Goal: Task Accomplishment & Management: Use online tool/utility

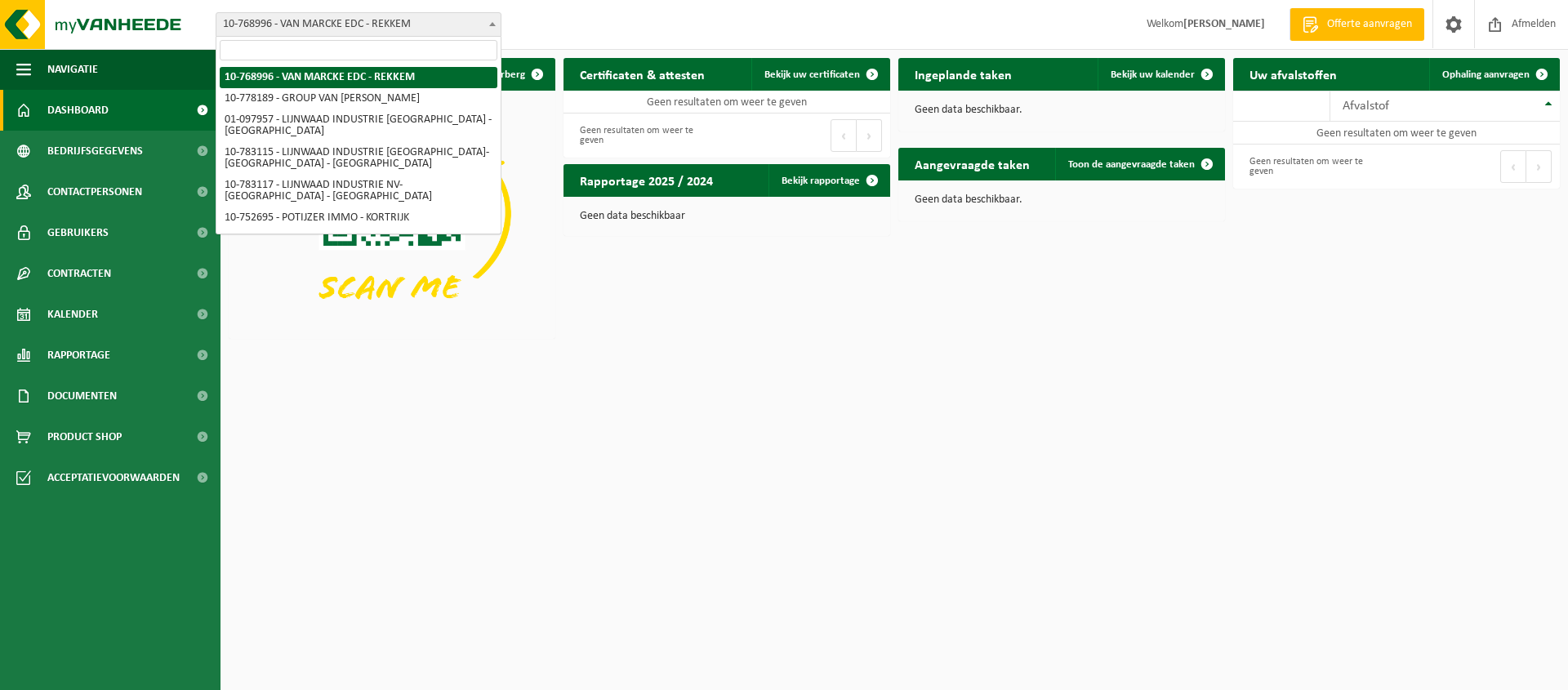
click at [494, 29] on span at bounding box center [493, 23] width 17 height 21
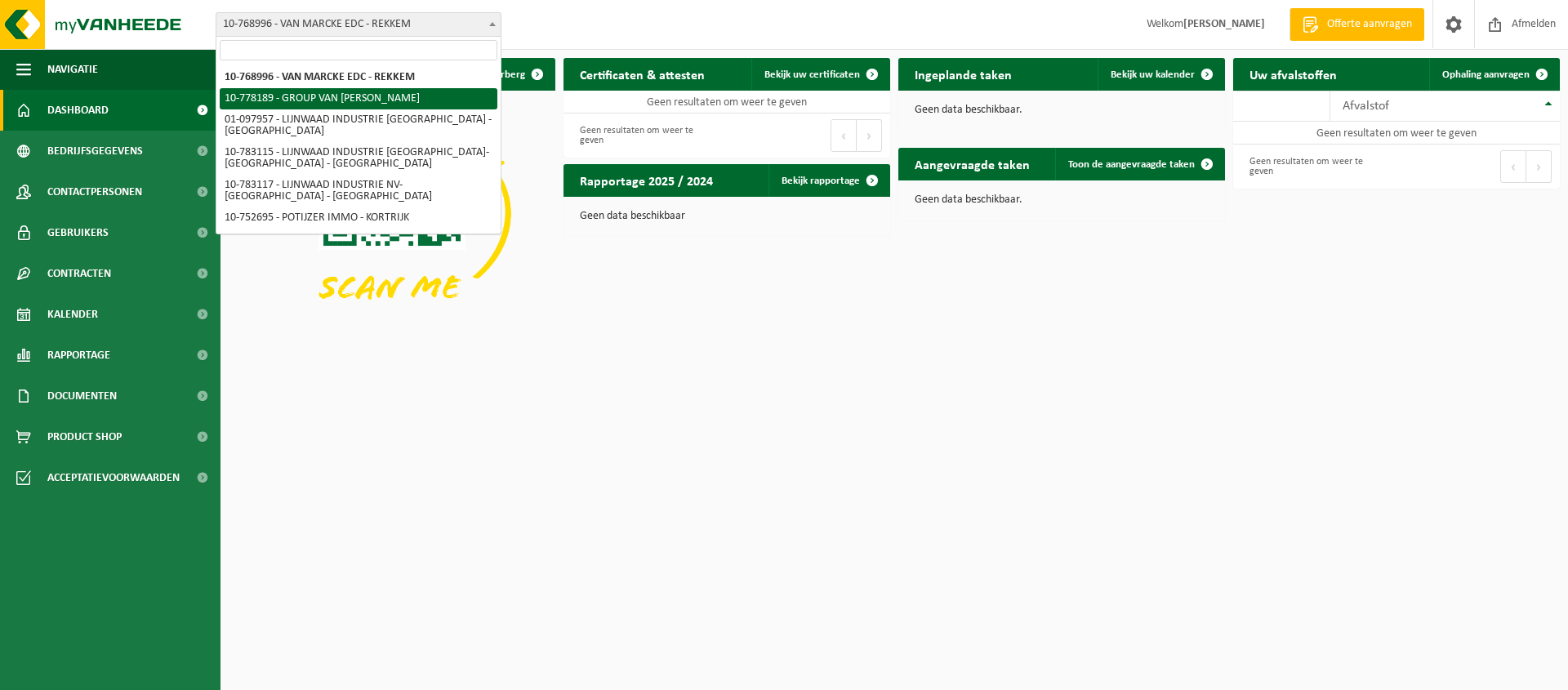
click at [574, 20] on div "Vestiging: 10-768996 - VAN MARCKE EDC - REKKEM 10-778189 - GROUP VAN MARCKE 01-…" at bounding box center [784, 25] width 1568 height 50
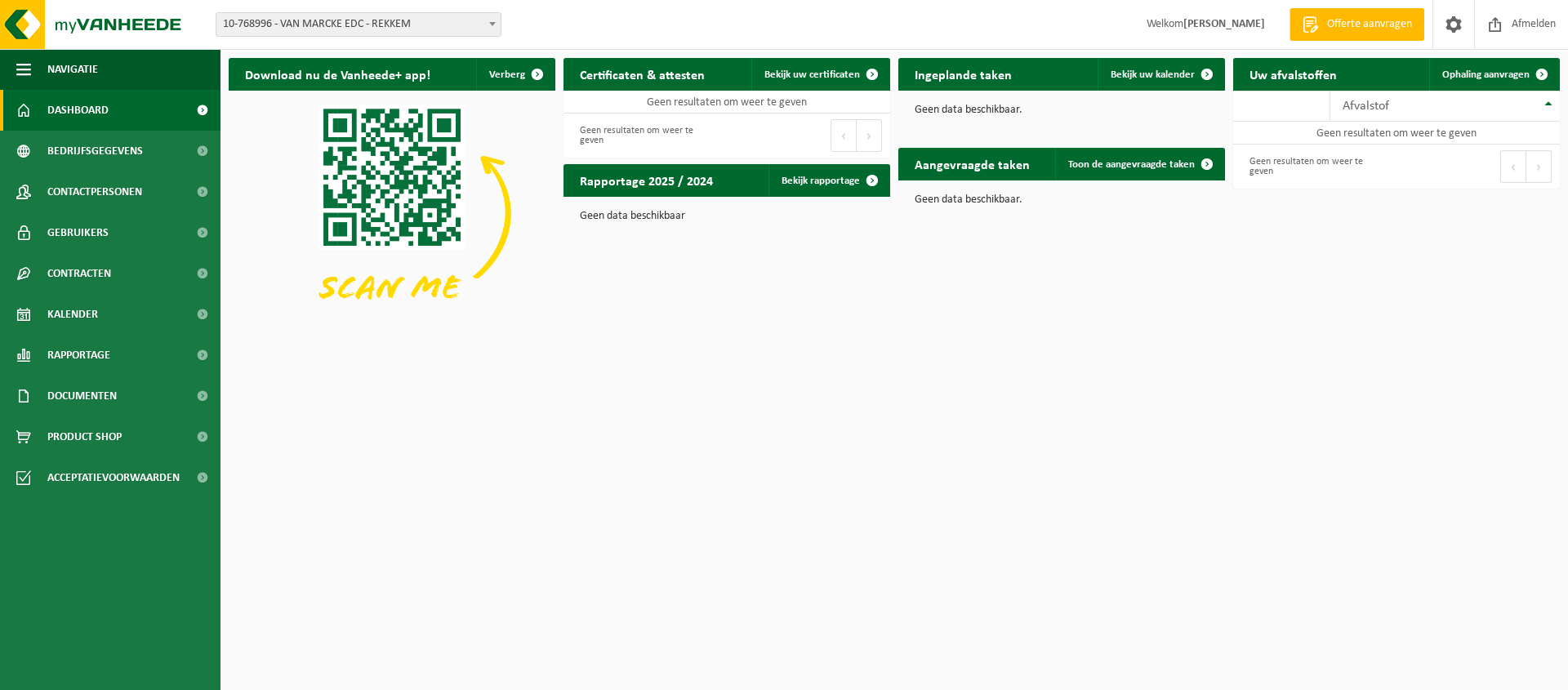
click at [493, 26] on span at bounding box center [493, 23] width 17 height 21
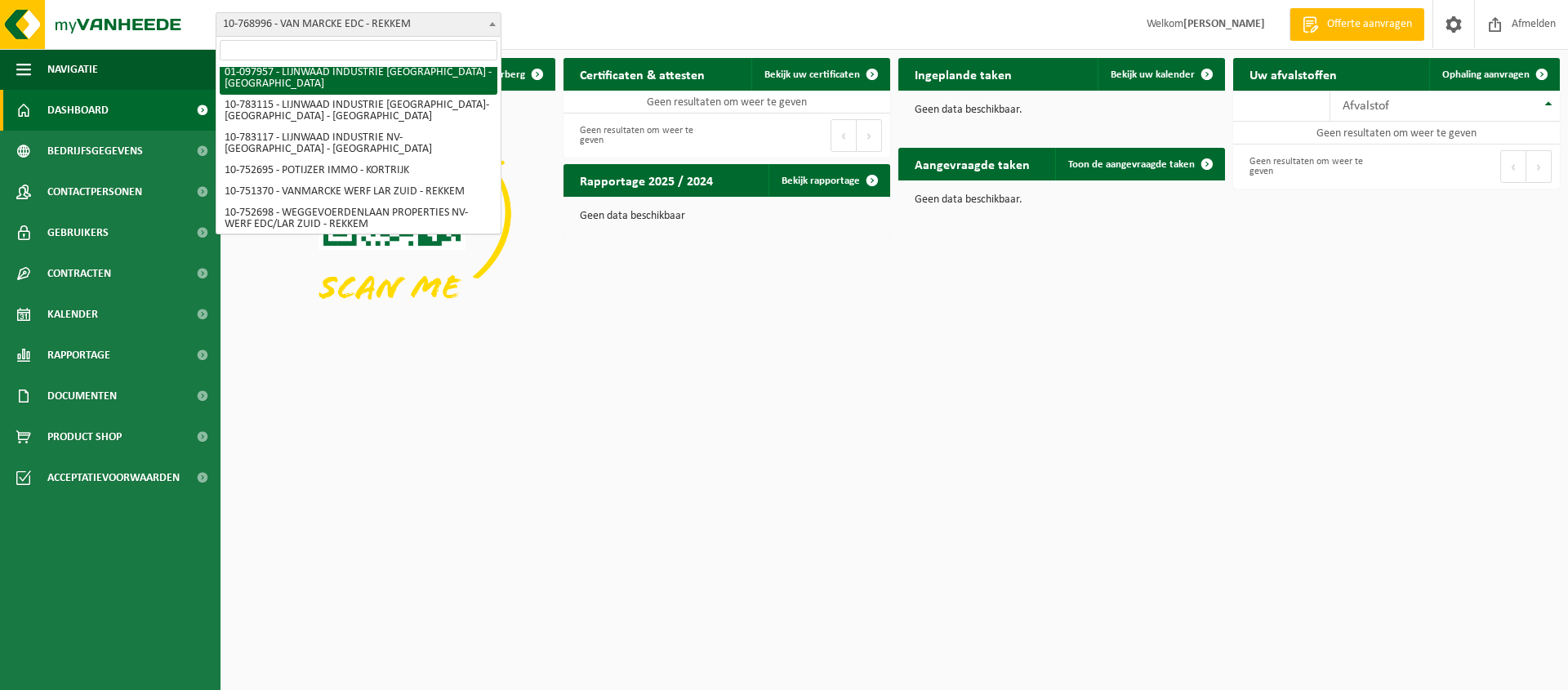
scroll to position [84, 0]
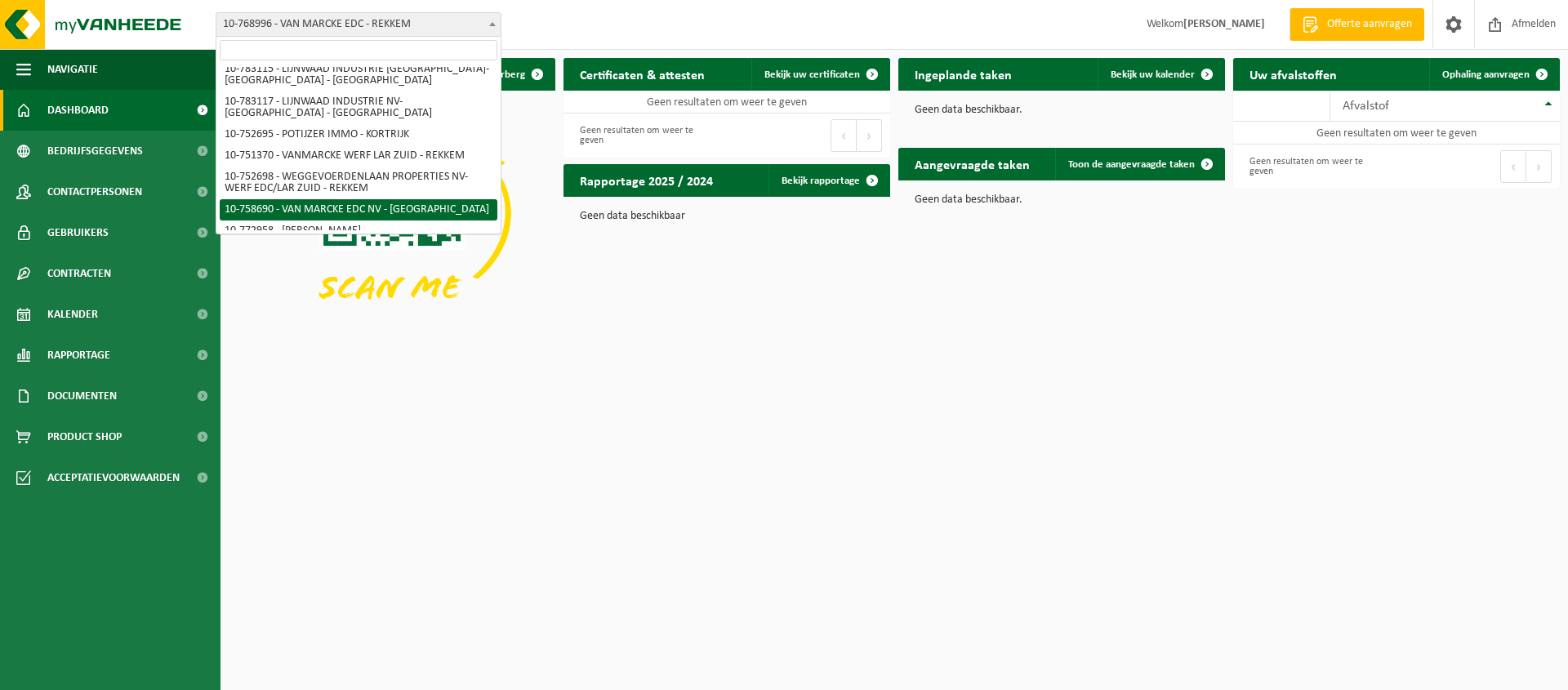
select select "20218"
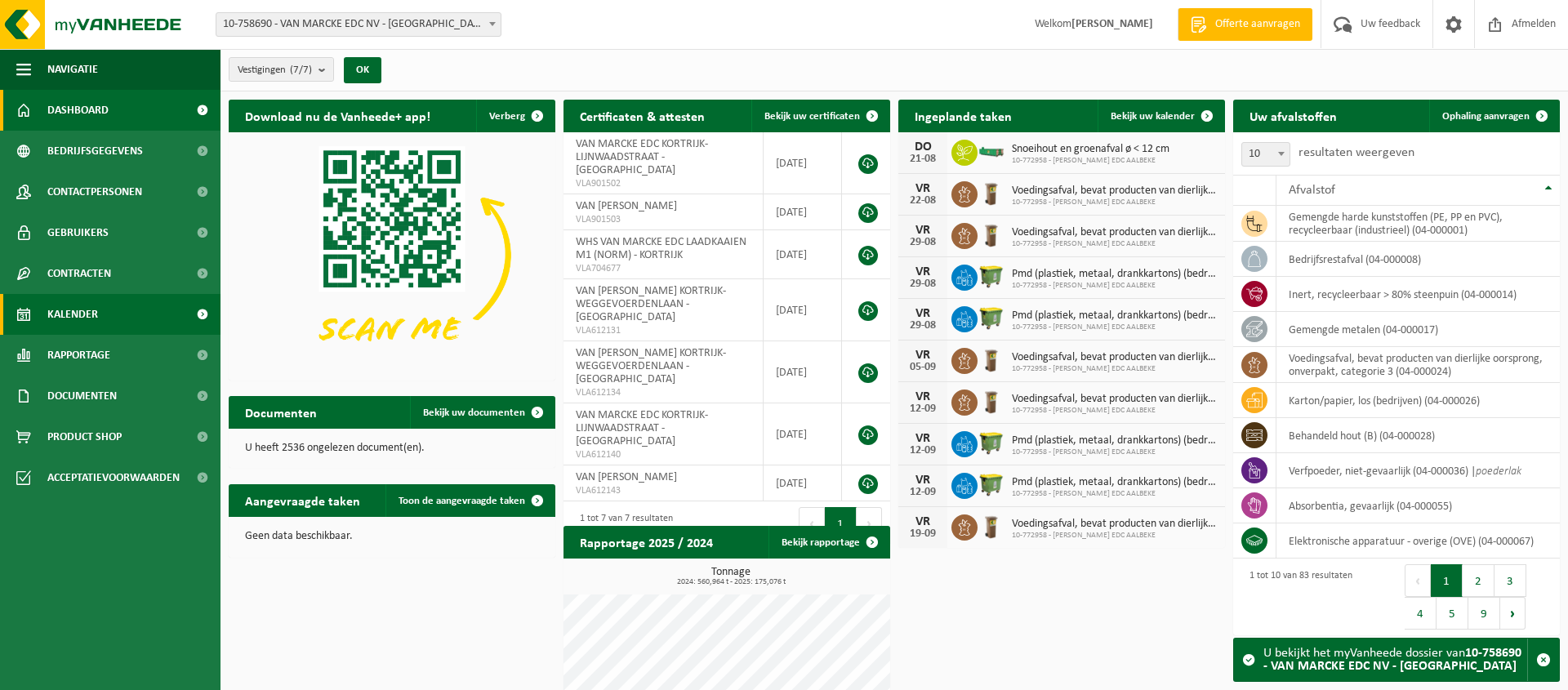
click at [103, 315] on link "Kalender" at bounding box center [110, 314] width 221 height 41
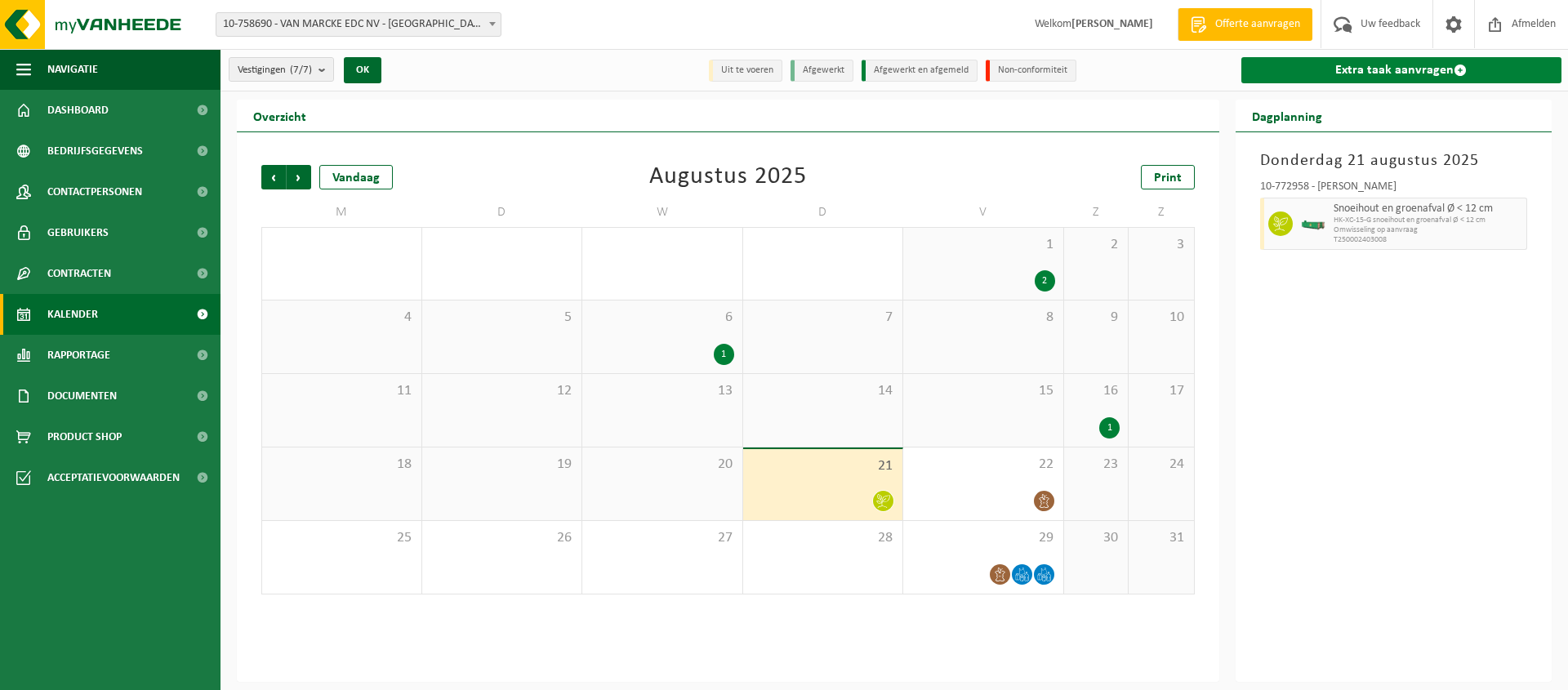
click at [1381, 66] on link "Extra taak aanvragen" at bounding box center [1402, 69] width 321 height 26
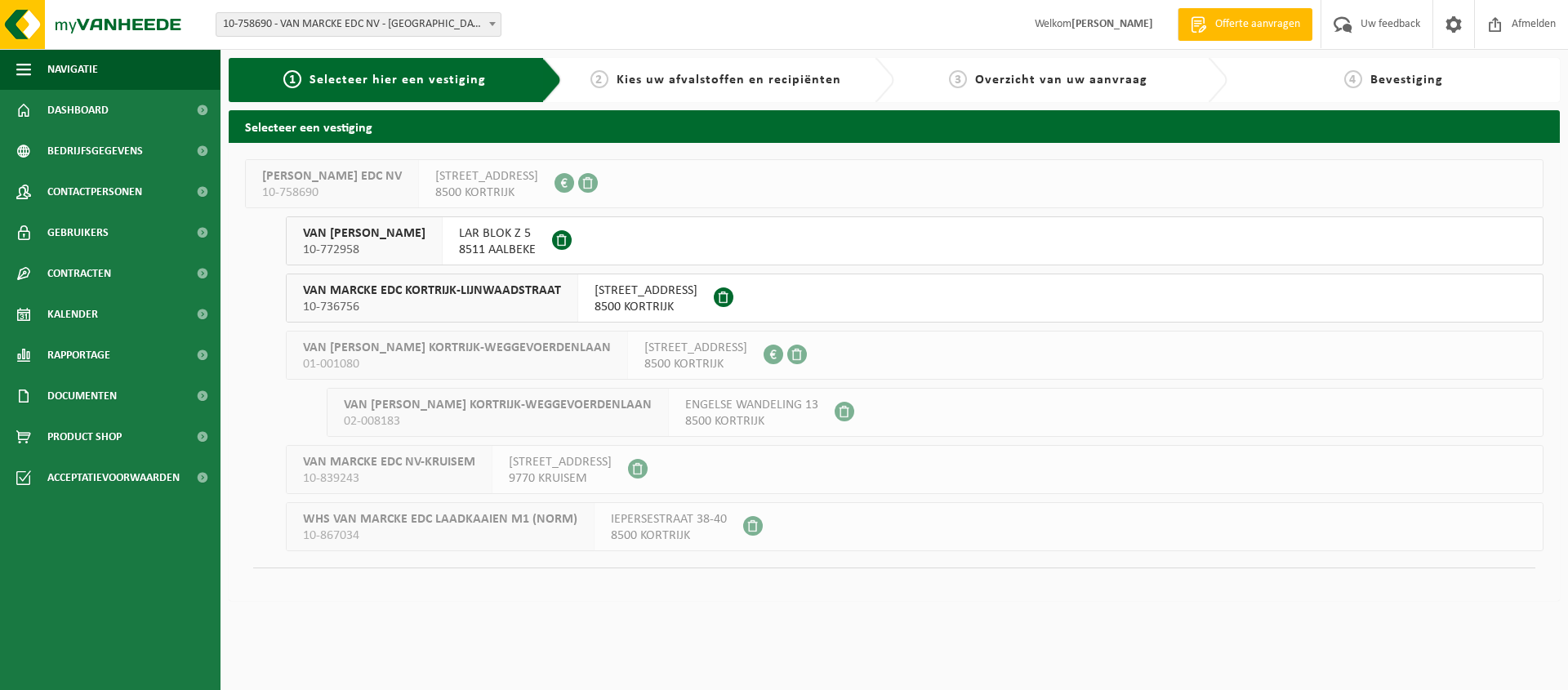
click at [337, 185] on span "10-758690" at bounding box center [332, 193] width 140 height 17
click at [393, 234] on span "VAN MARCKE EDC AALBEKE" at bounding box center [364, 234] width 123 height 17
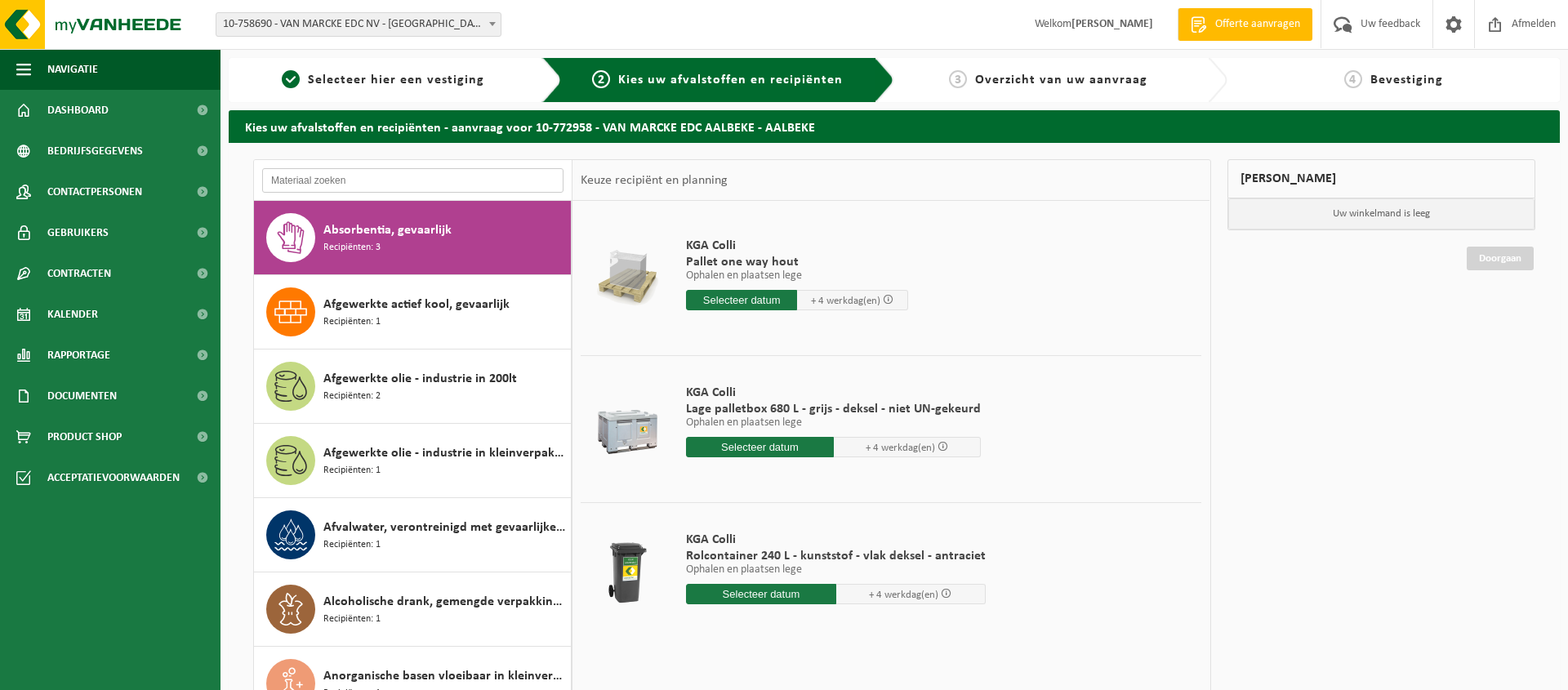
click at [432, 185] on input "text" at bounding box center [413, 180] width 302 height 24
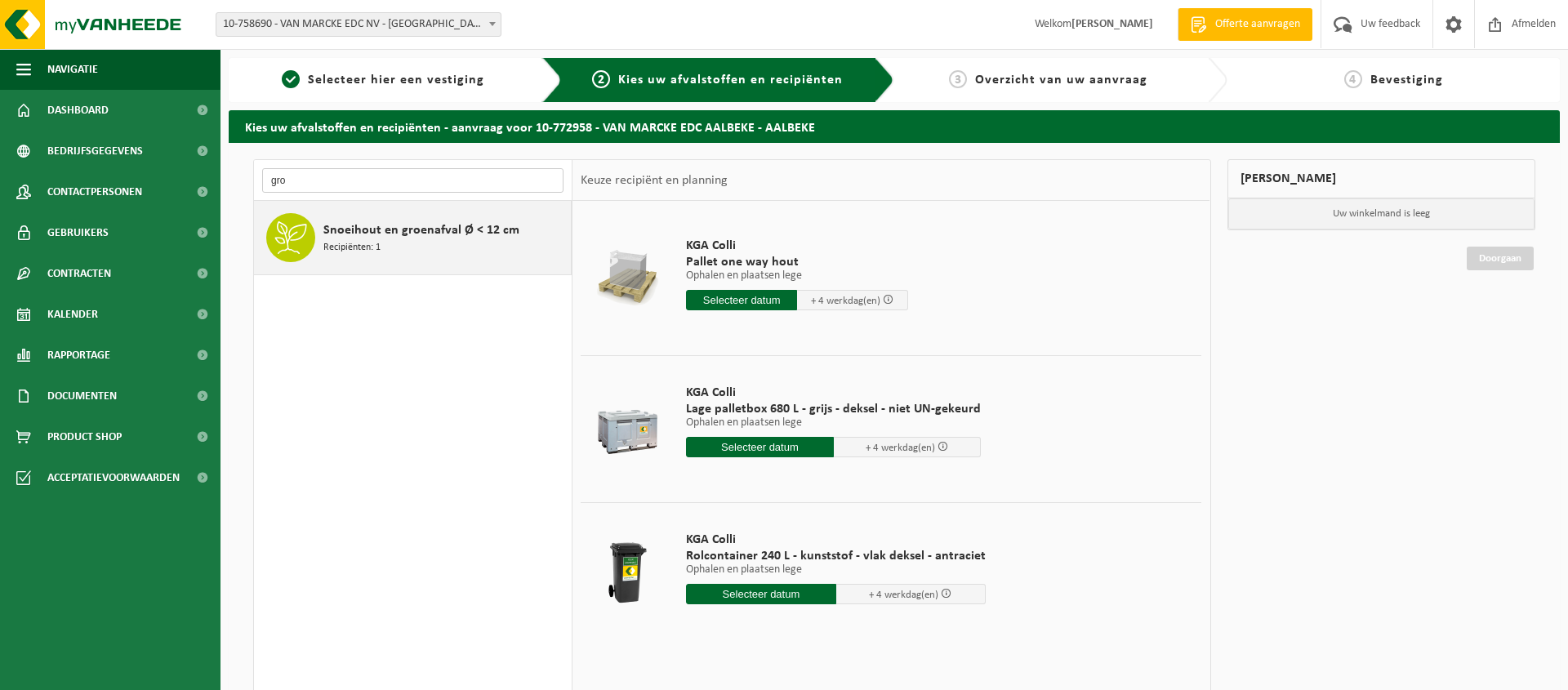
type input "gro"
click at [415, 233] on span "Snoeihout en groenafval Ø < 12 cm" at bounding box center [421, 230] width 196 height 19
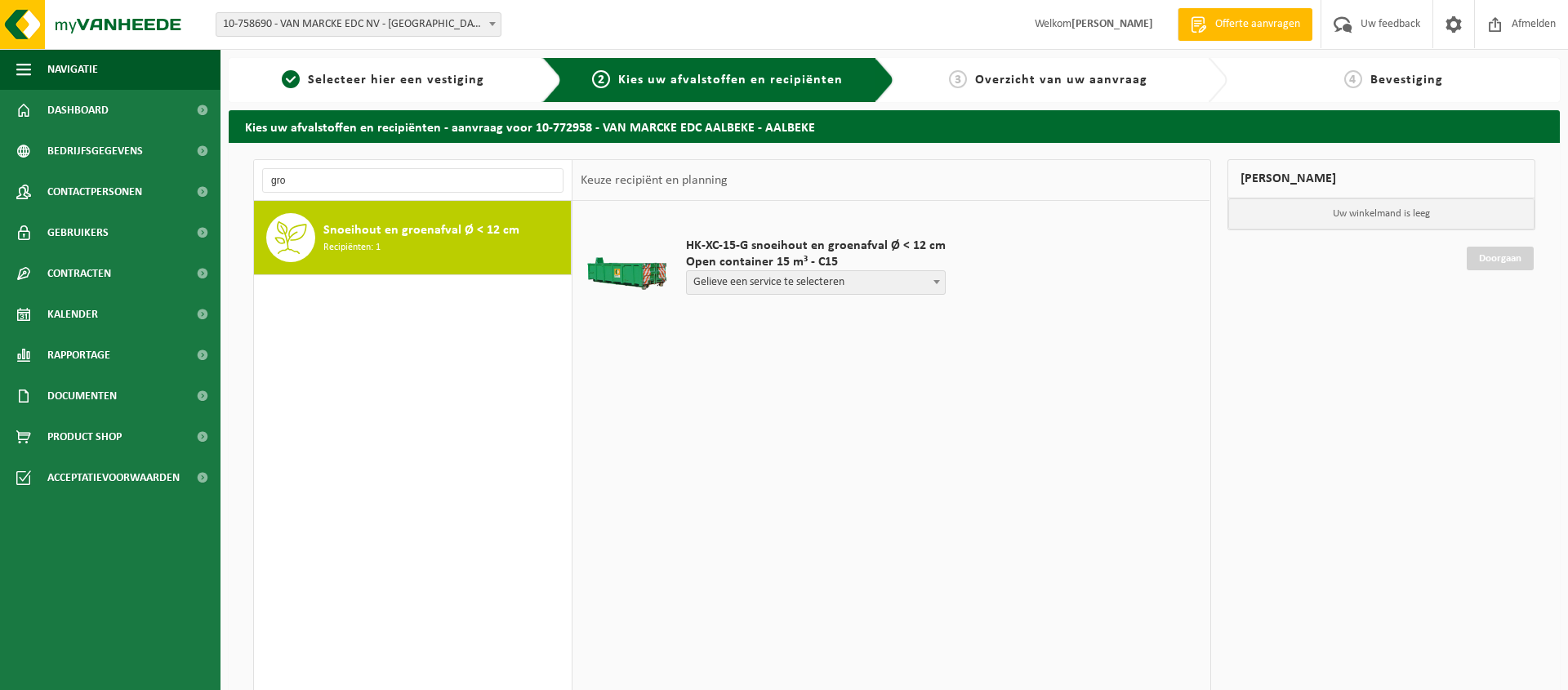
click at [841, 285] on span "Gelieve een service te selecteren" at bounding box center [815, 282] width 258 height 23
select select "P2PL-VEL-098363_HK-XC-15-GN-00_04-000146_46"
click at [859, 384] on div "HK-XC-15-G snoeihout en groenafval Ø < 12 cm Open container 15 m³ - C15 Gelieve…" at bounding box center [891, 446] width 637 height 490
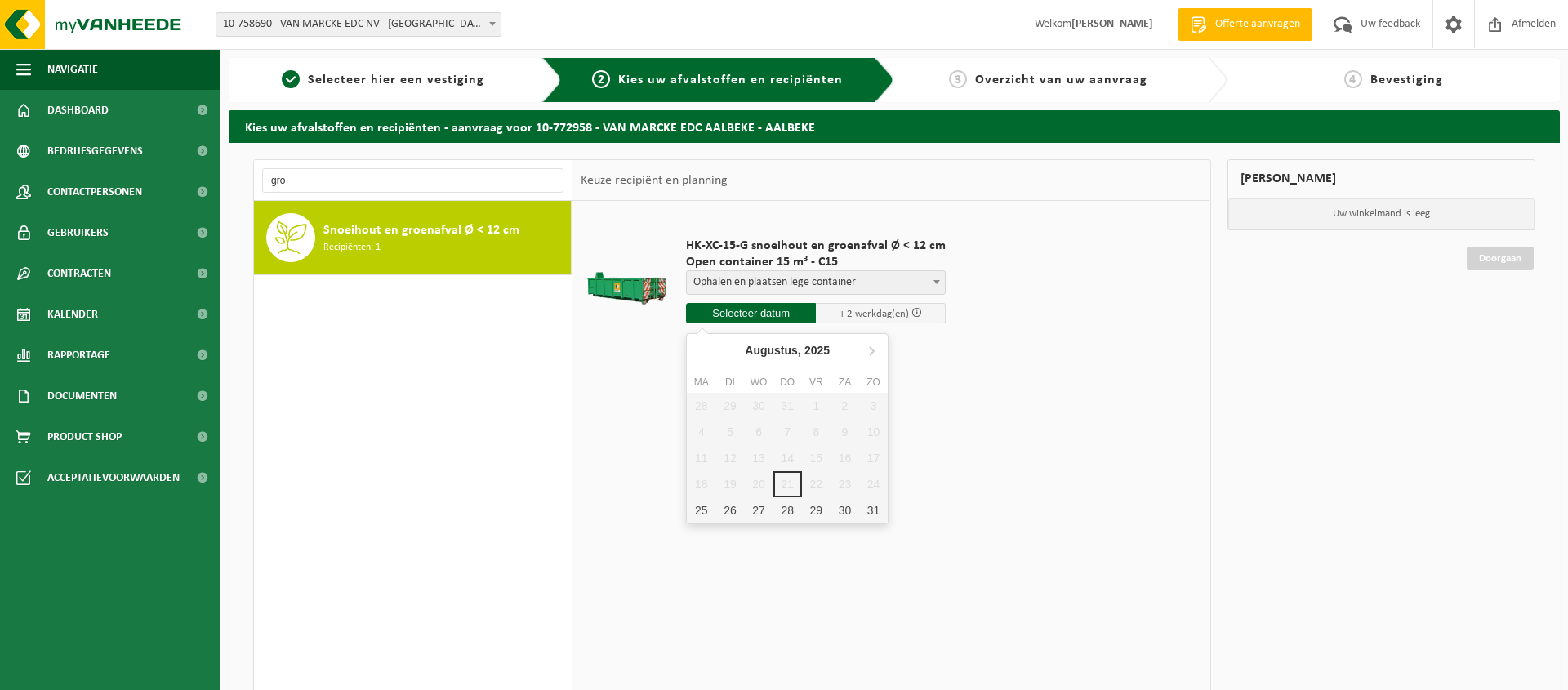
click at [752, 319] on input "text" at bounding box center [750, 313] width 129 height 20
click at [703, 511] on div "25" at bounding box center [701, 510] width 28 height 26
type input "Van 2025-08-25"
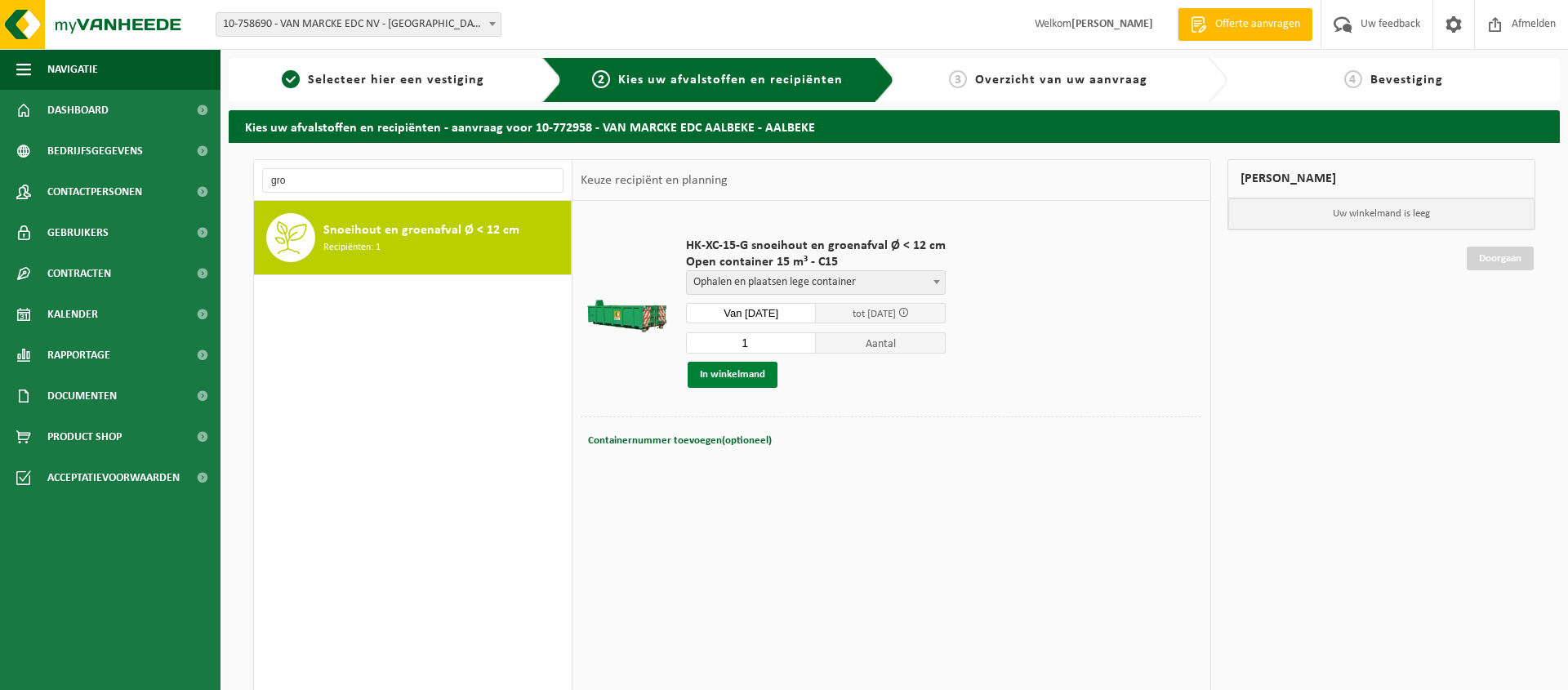
click at [741, 377] on button "In winkelmand" at bounding box center [733, 374] width 90 height 26
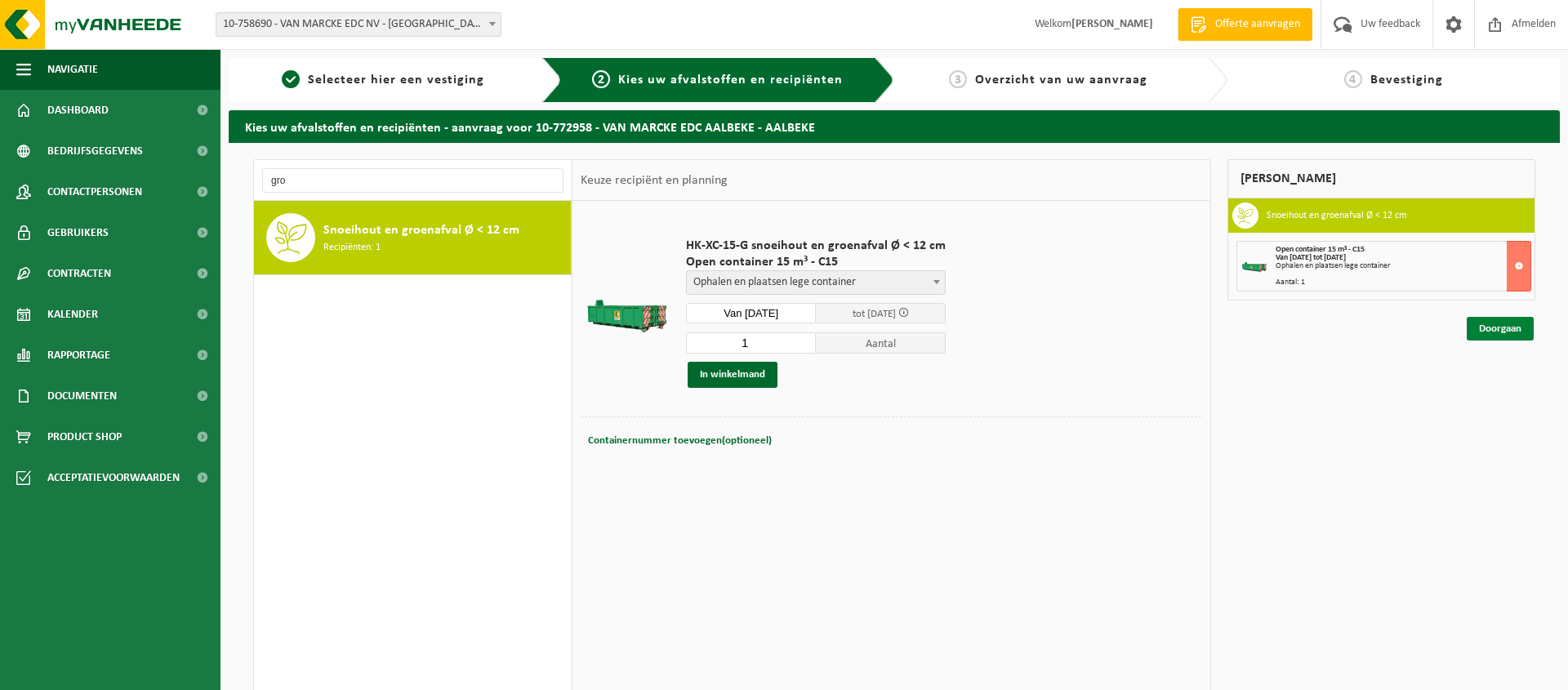
click at [1503, 328] on link "Doorgaan" at bounding box center [1500, 328] width 67 height 23
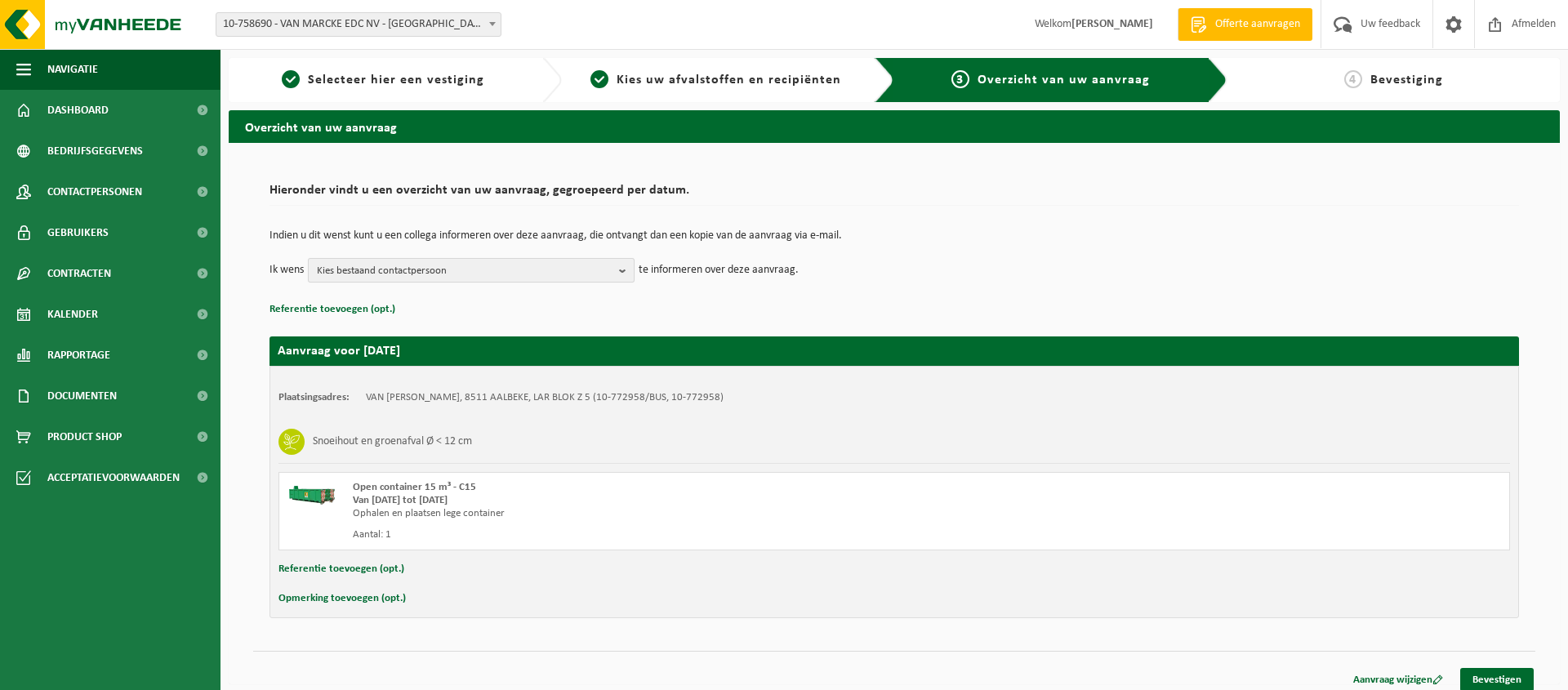
click at [388, 266] on span "Kies bestaand contactpersoon" at bounding box center [464, 271] width 296 height 24
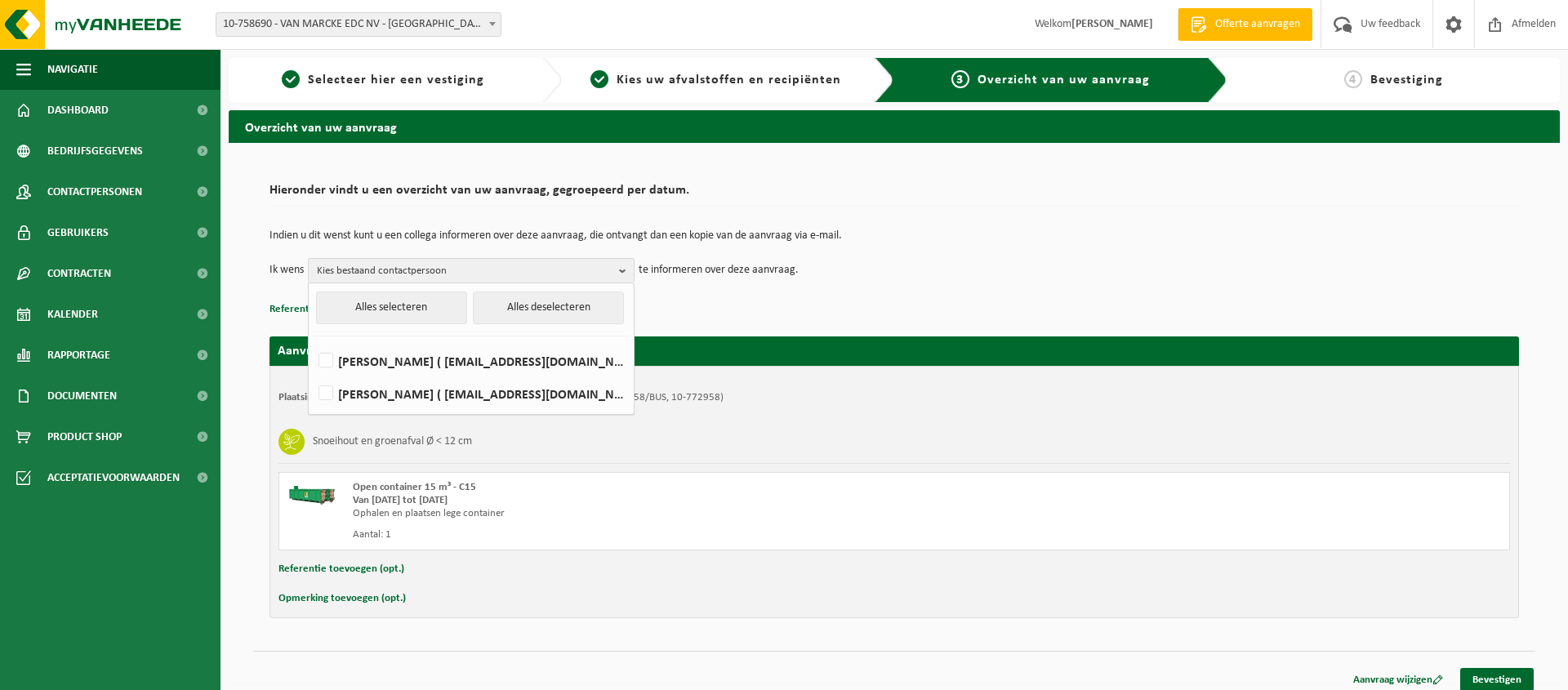
drag, startPoint x: 920, startPoint y: 293, endPoint x: 926, endPoint y: 287, distance: 8.5
click at [919, 293] on div "Indien u dit wenst kunt u een collega informeren over deze aanvraag, die ontvan…" at bounding box center [895, 256] width 1250 height 85
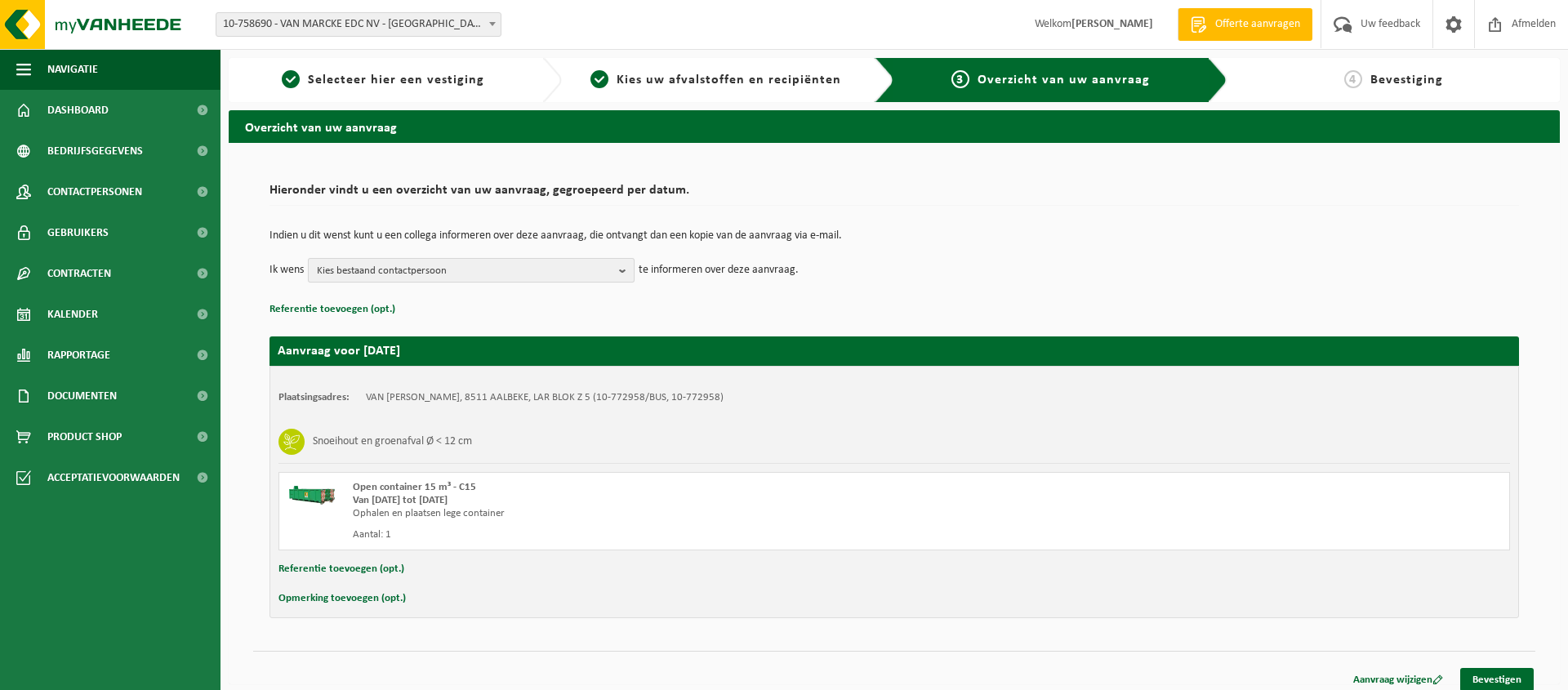
click at [419, 269] on span "Kies bestaand contactpersoon" at bounding box center [464, 271] width 296 height 24
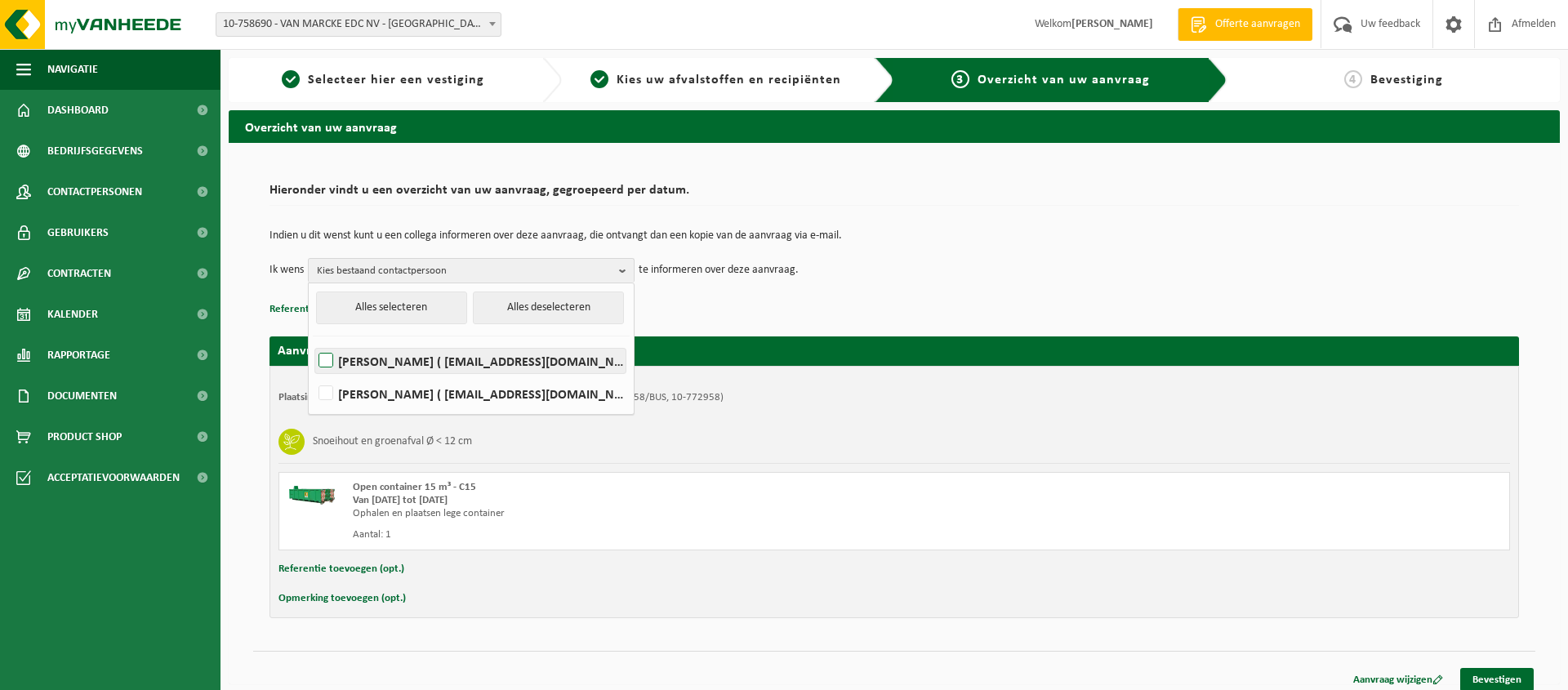
click at [424, 359] on label "LIEVEN DENYS ( ldenys@vanmarcke.be )" at bounding box center [470, 360] width 311 height 24
click at [312, 341] on input "LIEVEN DENYS ( ldenys@vanmarcke.be )" at bounding box center [312, 340] width 1 height 1
checkbox input "true"
click at [1016, 286] on div "Indien u dit wenst kunt u een collega informeren over deze aanvraag, die ontvan…" at bounding box center [895, 256] width 1250 height 85
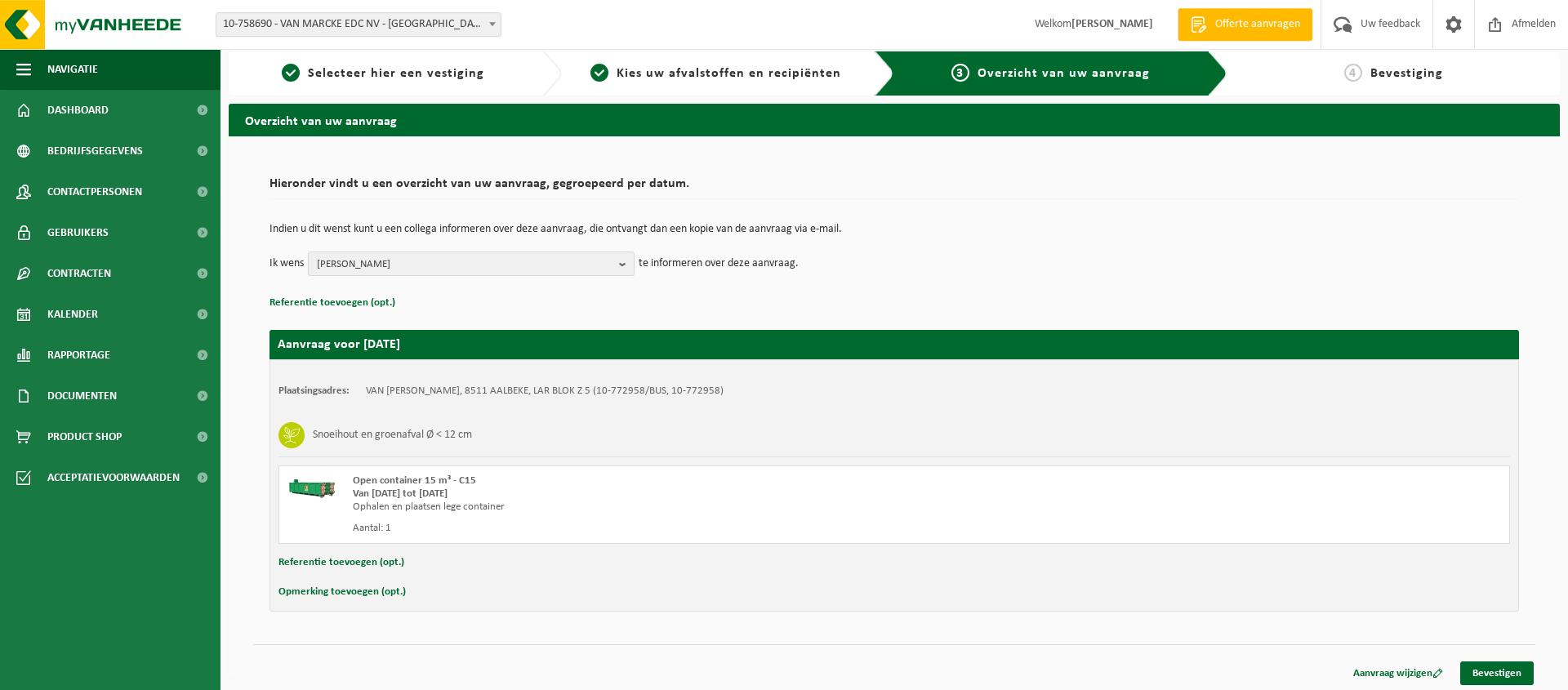
scroll to position [11, 0]
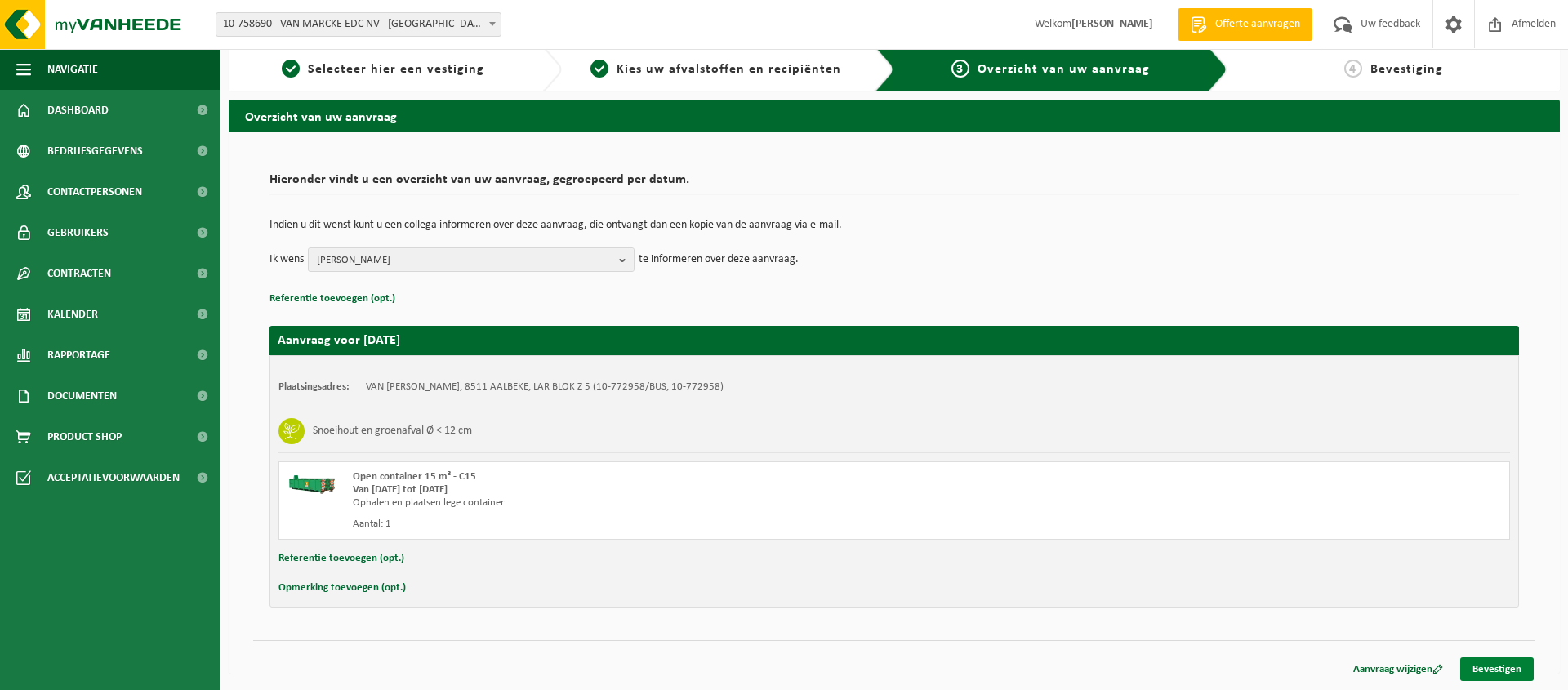
click at [1503, 666] on link "Bevestigen" at bounding box center [1497, 669] width 74 height 23
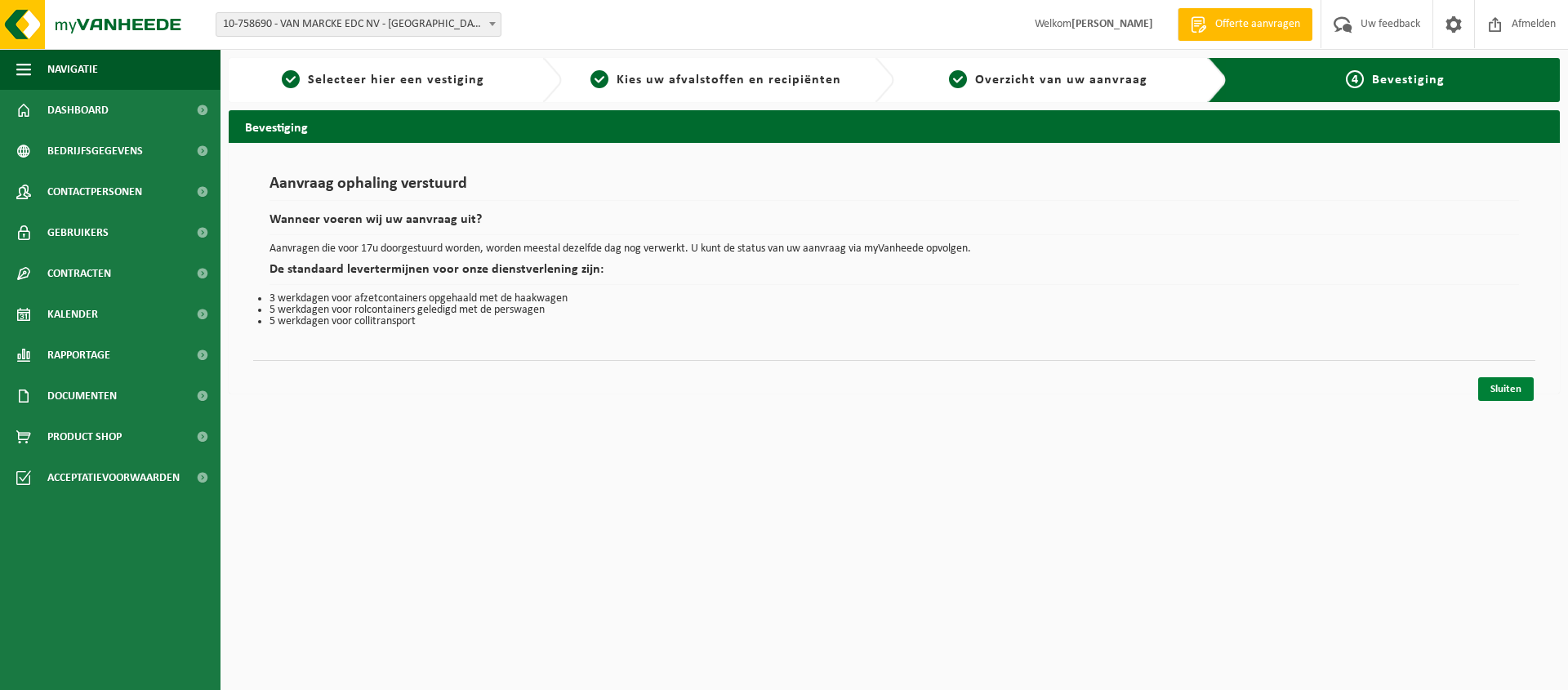
click at [1520, 392] on link "Sluiten" at bounding box center [1506, 389] width 55 height 23
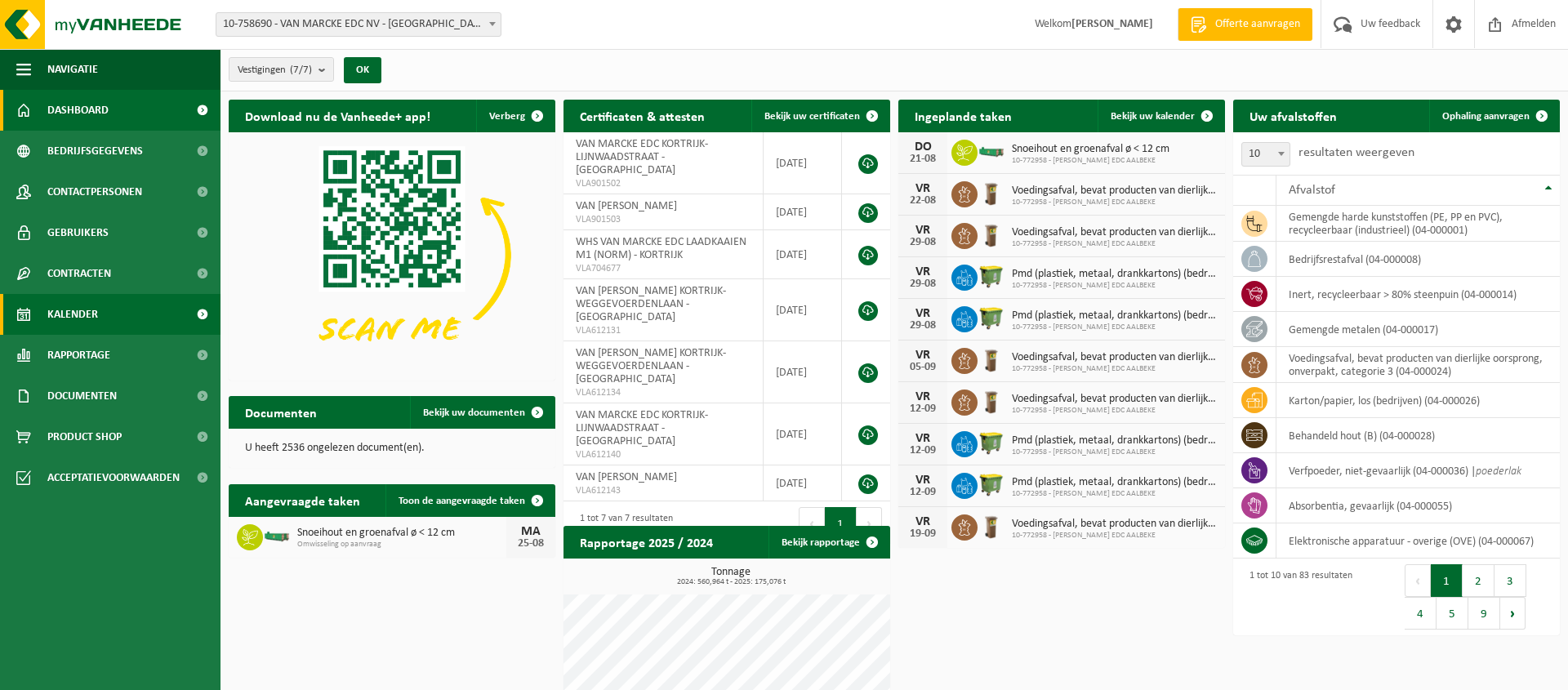
click at [83, 312] on span "Kalender" at bounding box center [73, 314] width 51 height 41
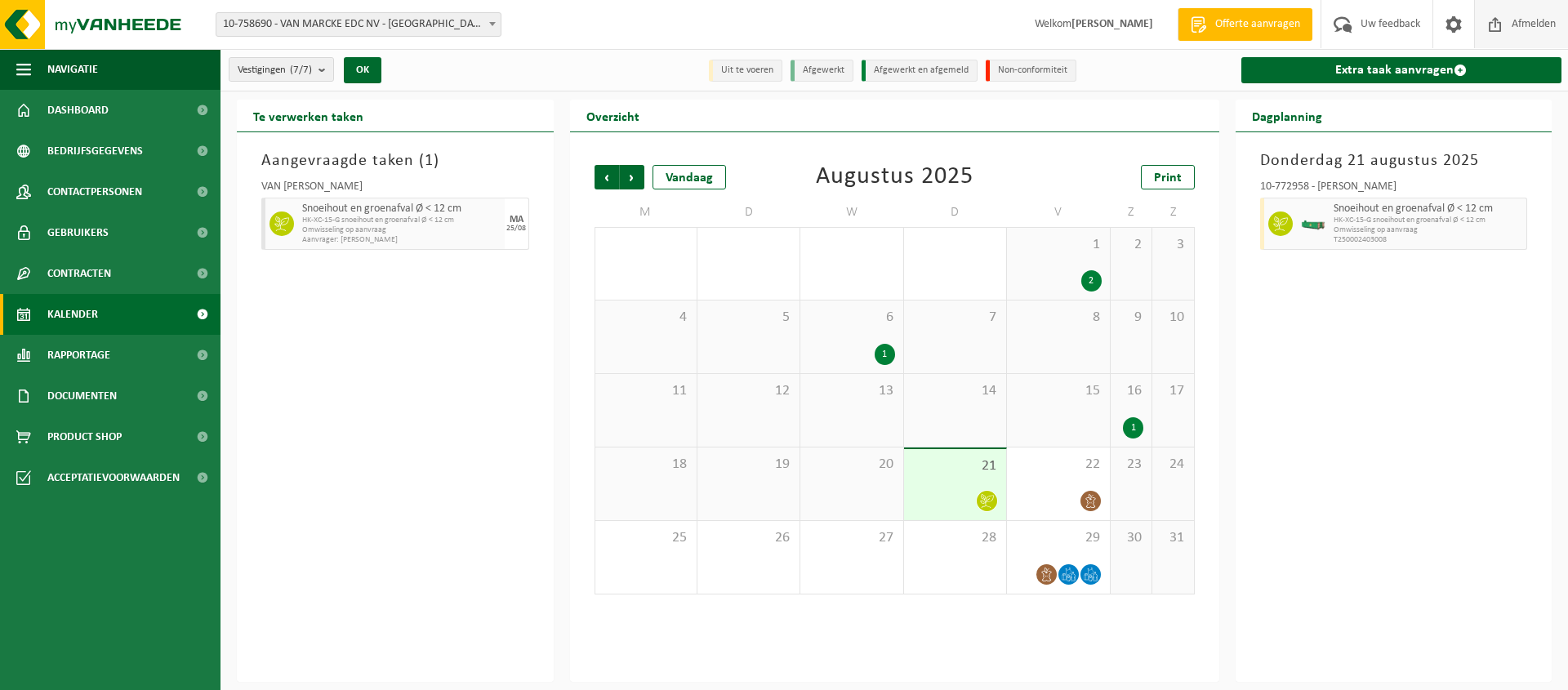
click at [1532, 21] on span "Afmelden" at bounding box center [1534, 24] width 53 height 48
